Goal: Task Accomplishment & Management: Use online tool/utility

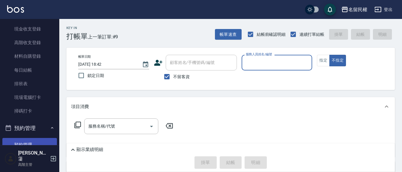
scroll to position [119, 0]
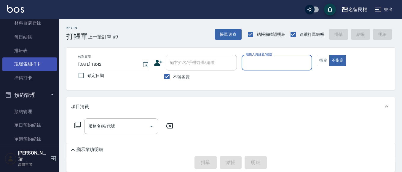
click at [28, 62] on link "現場電腦打卡" at bounding box center [29, 64] width 55 height 14
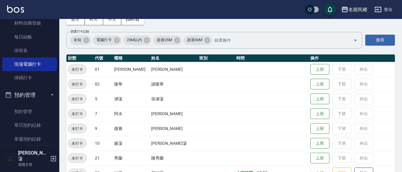
scroll to position [59, 0]
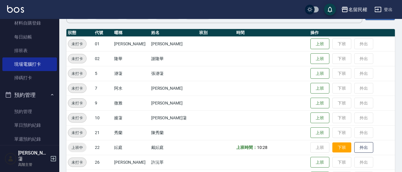
click at [332, 150] on button "下班" at bounding box center [341, 148] width 19 height 10
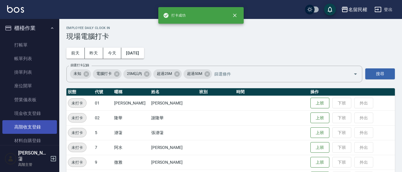
scroll to position [0, 0]
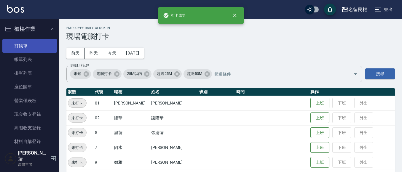
click at [26, 39] on link "打帳單" at bounding box center [29, 46] width 55 height 14
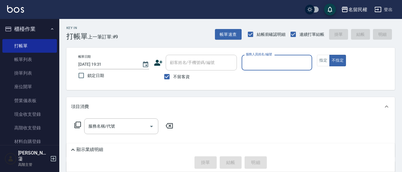
drag, startPoint x: 405, startPoint y: 111, endPoint x: 25, endPoint y: 156, distance: 382.1
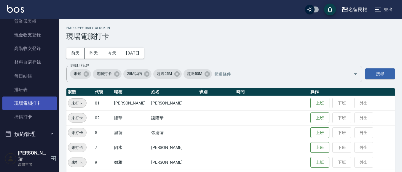
scroll to position [89, 0]
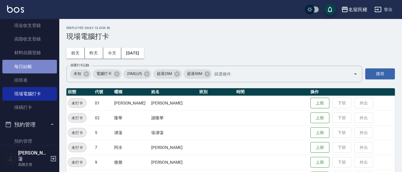
drag, startPoint x: 36, startPoint y: 65, endPoint x: 405, endPoint y: 88, distance: 369.4
click at [36, 66] on link "每日結帳" at bounding box center [29, 67] width 55 height 14
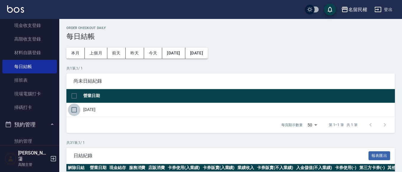
click at [76, 109] on input "checkbox" at bounding box center [74, 110] width 12 height 12
checkbox input "true"
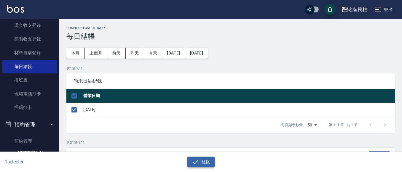
click at [207, 162] on button "結帳" at bounding box center [201, 162] width 28 height 11
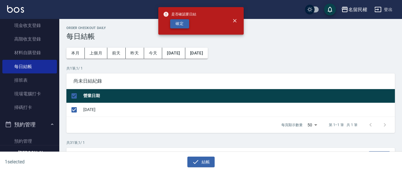
click at [177, 26] on button "確定" at bounding box center [179, 23] width 19 height 9
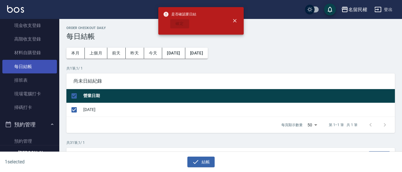
checkbox input "false"
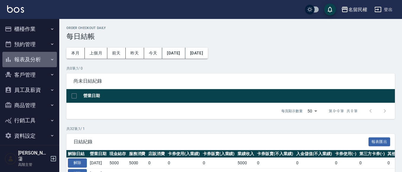
drag, startPoint x: 47, startPoint y: 59, endPoint x: 41, endPoint y: 87, distance: 27.8
click at [47, 60] on button "報表及分析" at bounding box center [29, 59] width 55 height 15
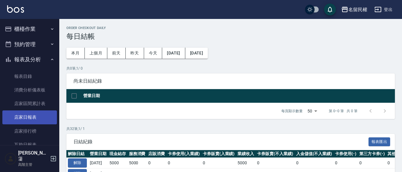
click at [36, 121] on link "店家日報表" at bounding box center [29, 118] width 55 height 14
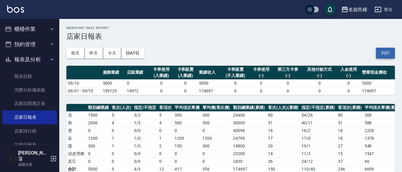
click at [387, 51] on button "列印" at bounding box center [385, 53] width 19 height 11
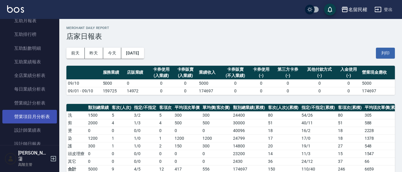
scroll to position [148, 0]
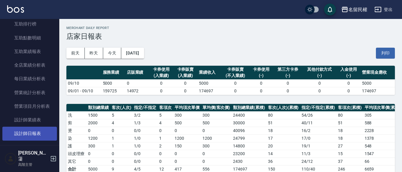
click at [35, 130] on link "設計師日報表" at bounding box center [29, 134] width 55 height 14
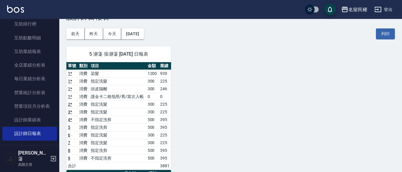
scroll to position [30, 0]
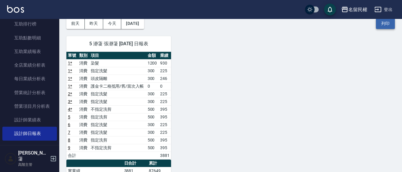
click at [388, 25] on button "列印" at bounding box center [385, 23] width 19 height 11
